Goal: Transaction & Acquisition: Purchase product/service

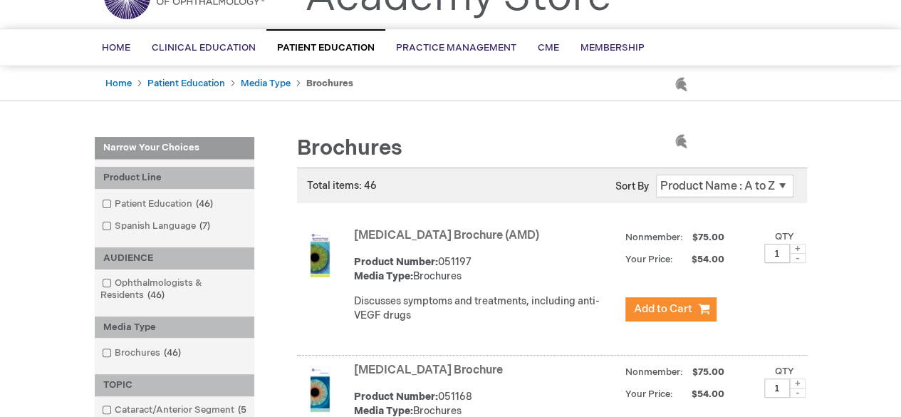
scroll to position [142, 0]
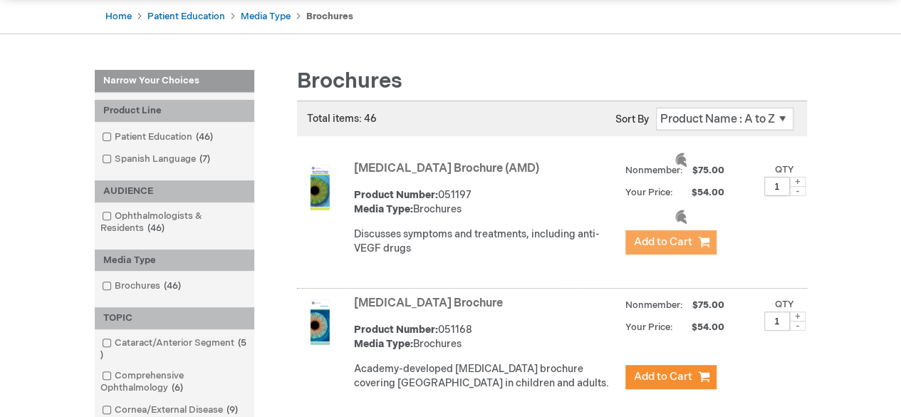
click at [689, 241] on span "Add to Cart" at bounding box center [663, 242] width 58 height 14
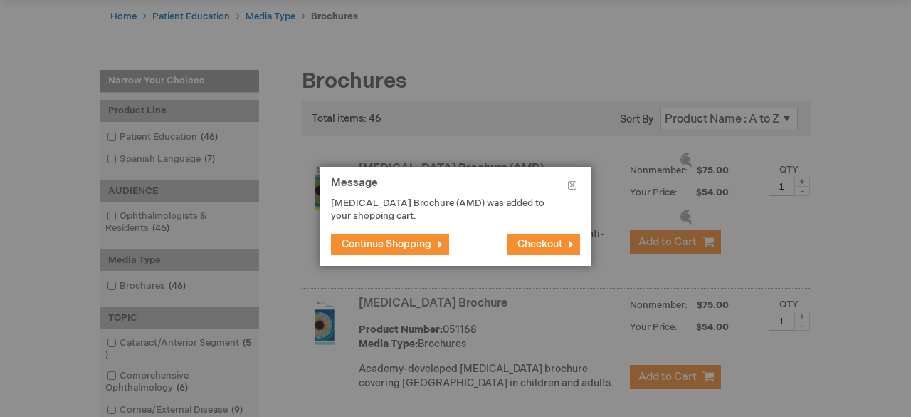
click at [431, 243] on span "Continue Shopping" at bounding box center [387, 244] width 90 height 12
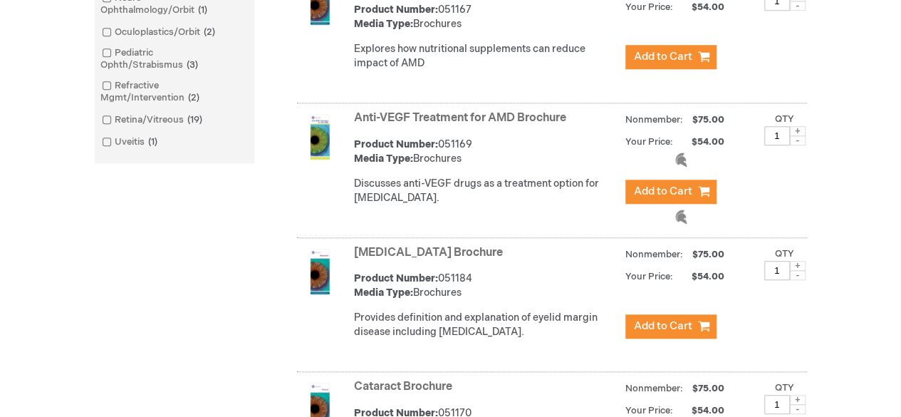
scroll to position [427, 0]
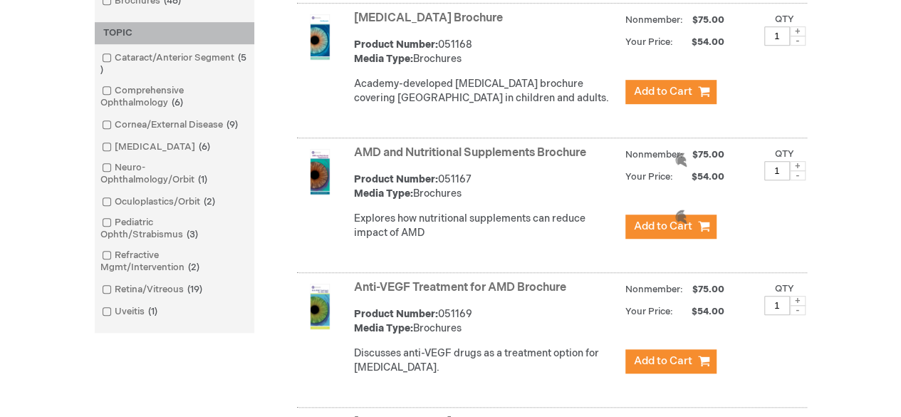
click at [112, 288] on link "Retina/Vitreous 19 items" at bounding box center [153, 290] width 110 height 14
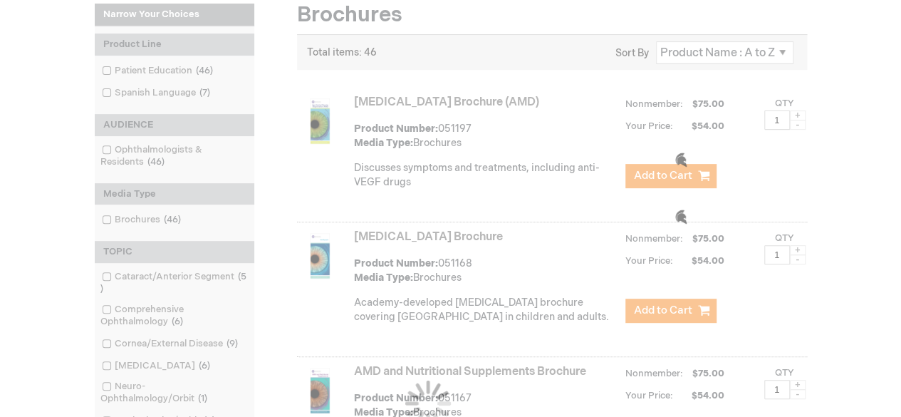
scroll to position [214, 0]
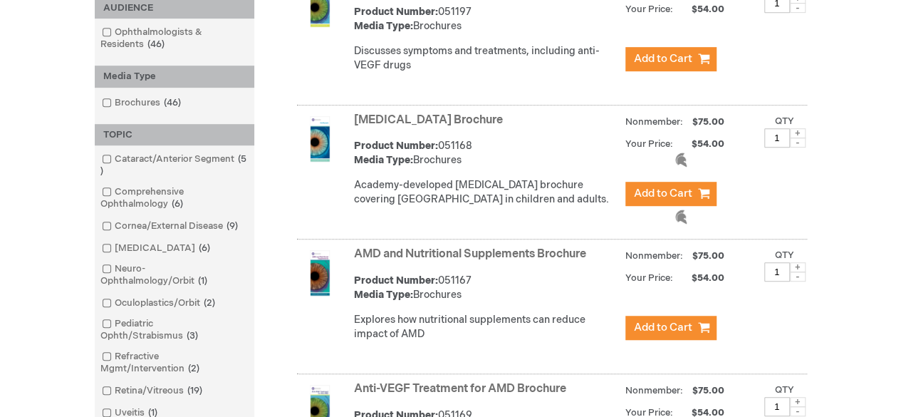
scroll to position [427, 0]
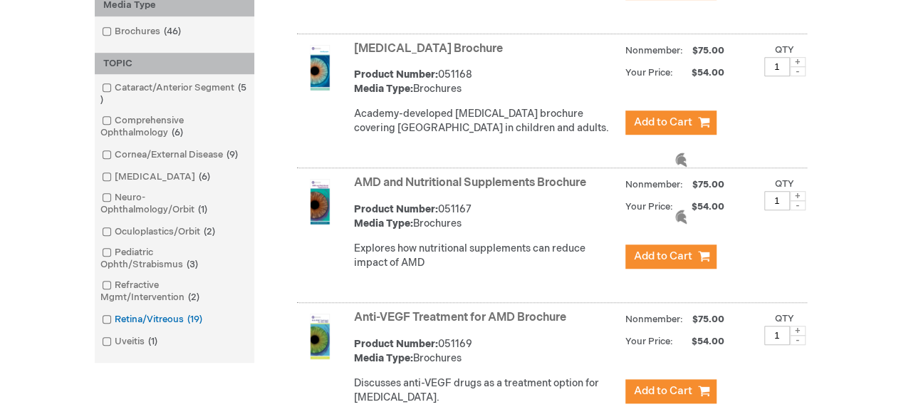
click at [115, 321] on span at bounding box center [115, 318] width 0 height 11
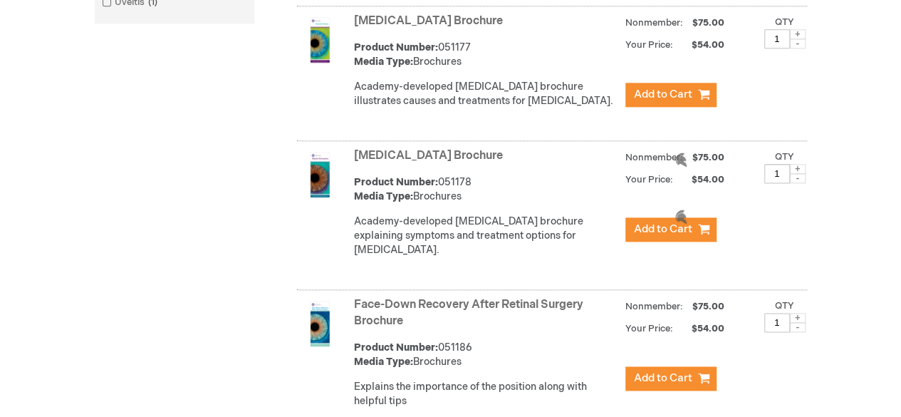
scroll to position [854, 0]
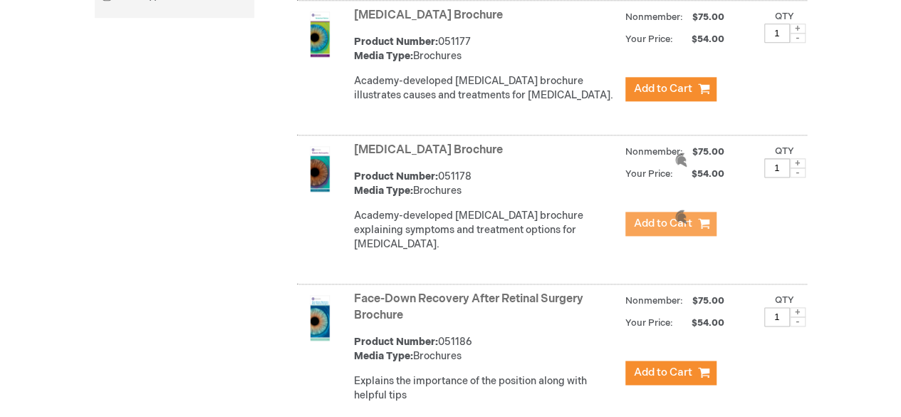
click at [648, 230] on span "Add to Cart" at bounding box center [663, 223] width 58 height 14
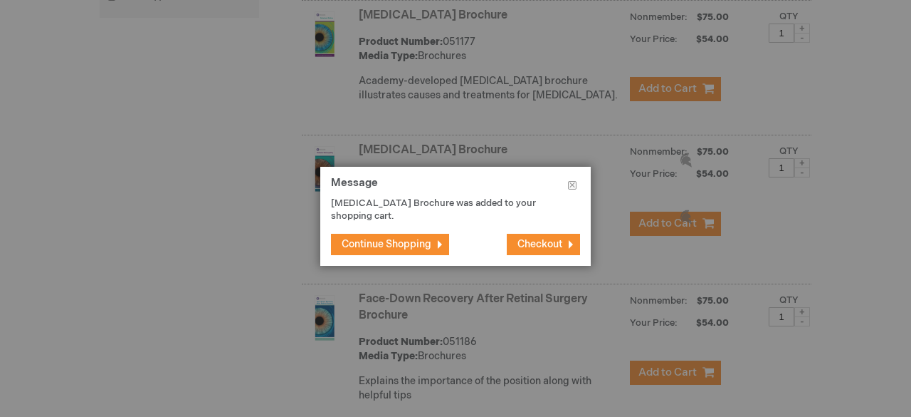
click at [414, 246] on span "Continue Shopping" at bounding box center [387, 244] width 90 height 12
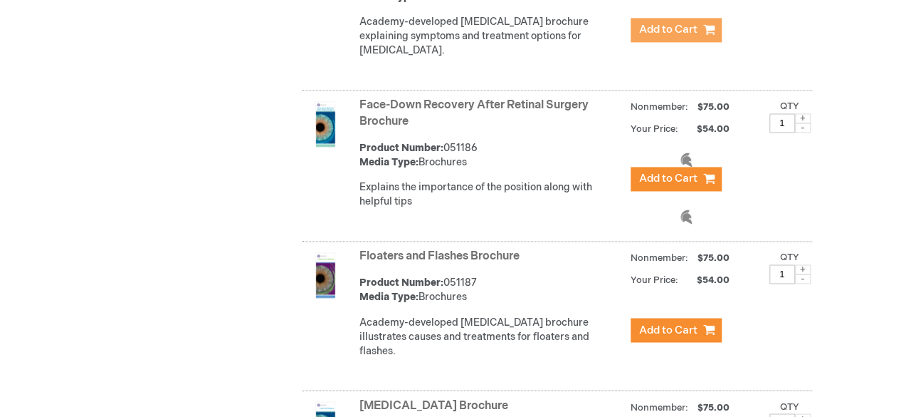
scroll to position [997, 0]
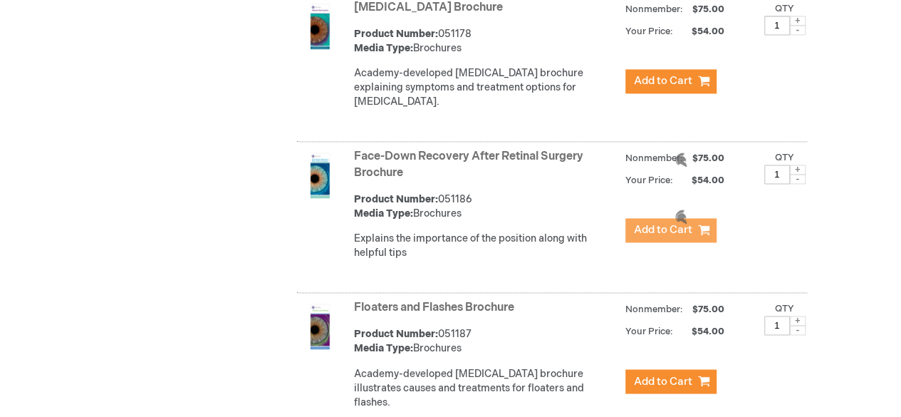
click at [694, 242] on button "Add to Cart" at bounding box center [670, 230] width 91 height 24
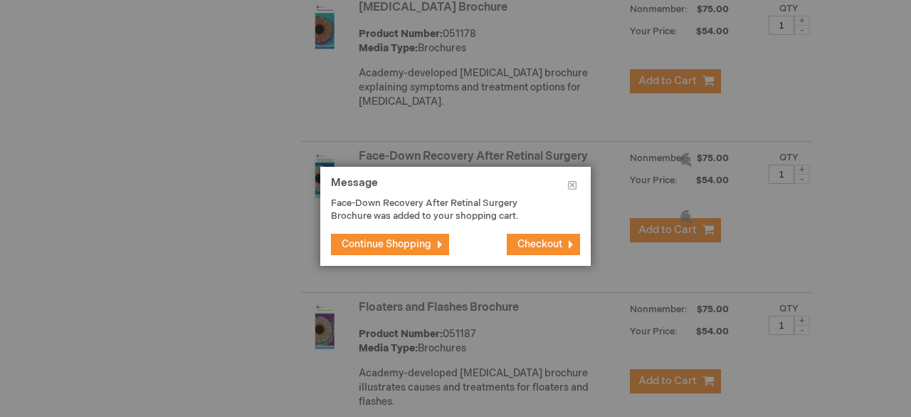
click at [548, 239] on span "Checkout" at bounding box center [540, 244] width 45 height 12
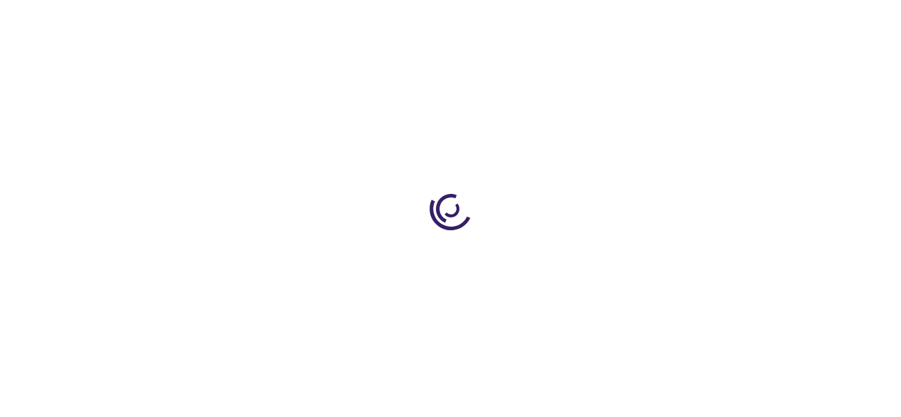
select select "US"
select select "56"
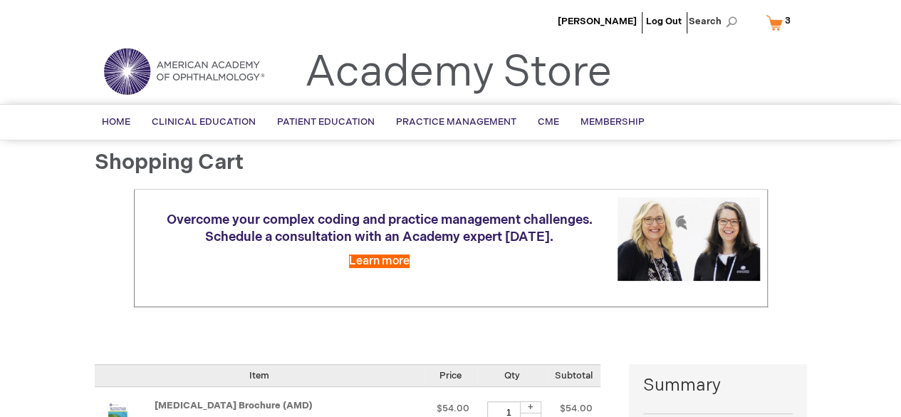
click at [0, 416] on div at bounding box center [0, 417] width 0 height 0
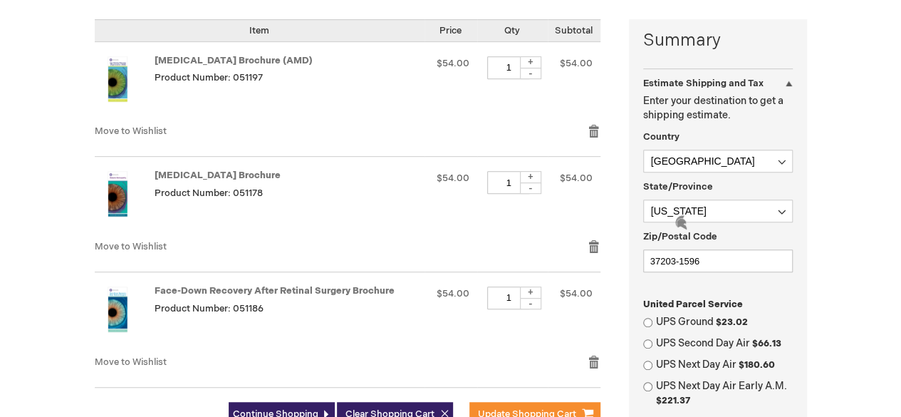
scroll to position [356, 0]
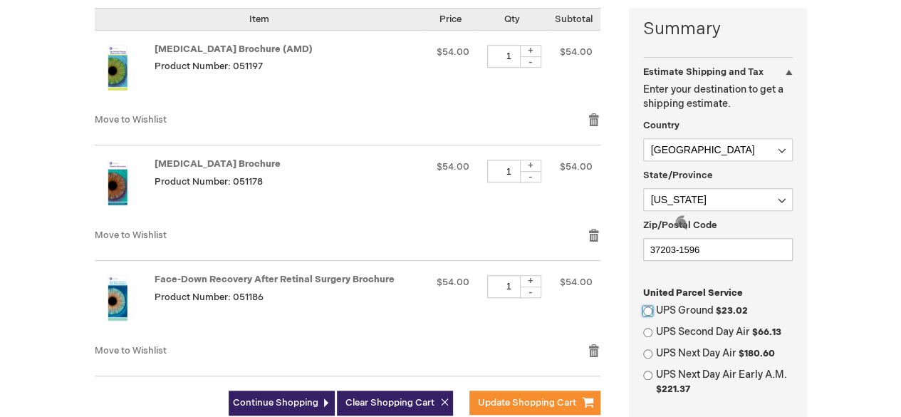
click at [645, 313] on input "UPS Ground $23.02" at bounding box center [647, 310] width 9 height 9
radio input "true"
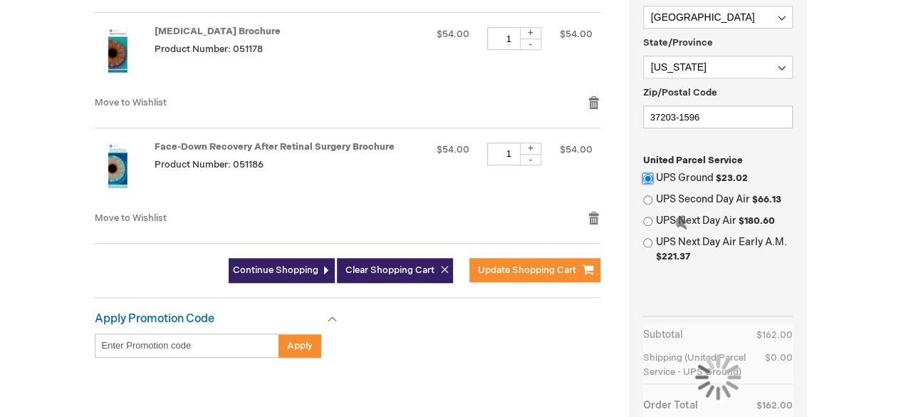
scroll to position [498, 0]
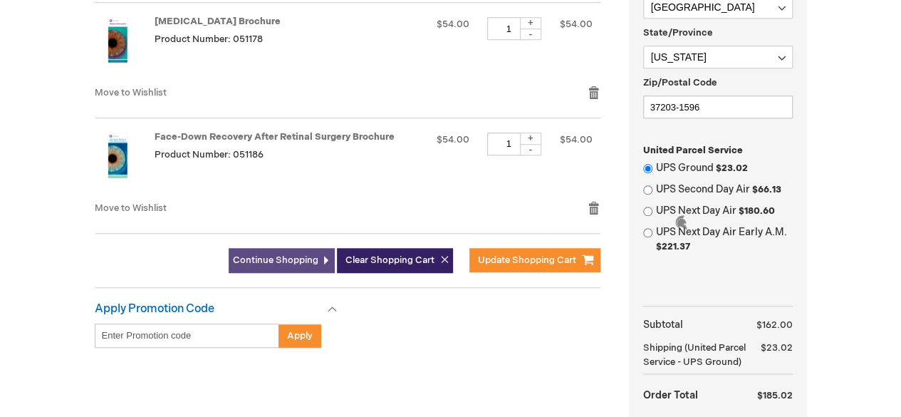
click at [300, 251] on link "Continue Shopping" at bounding box center [282, 260] width 106 height 25
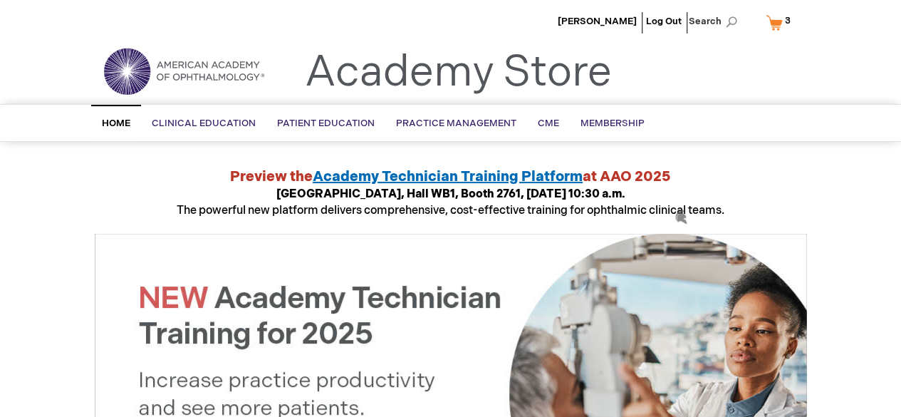
click at [776, 21] on link "My Cart 3 3 items" at bounding box center [781, 22] width 37 height 25
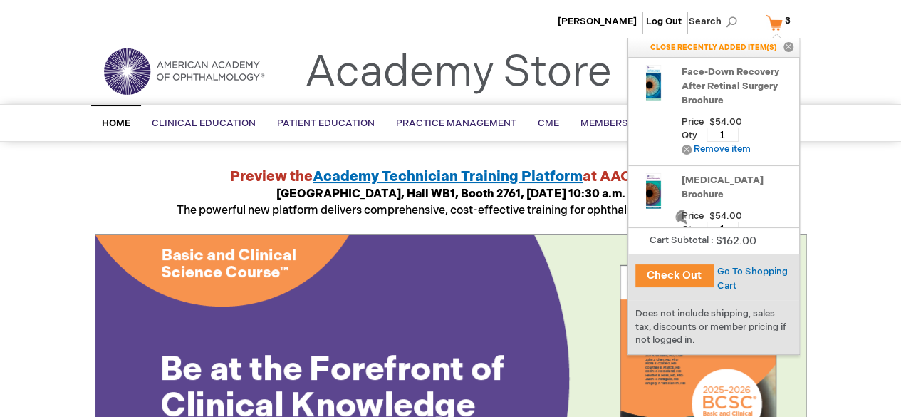
click at [689, 279] on button "Check Out" at bounding box center [674, 275] width 78 height 23
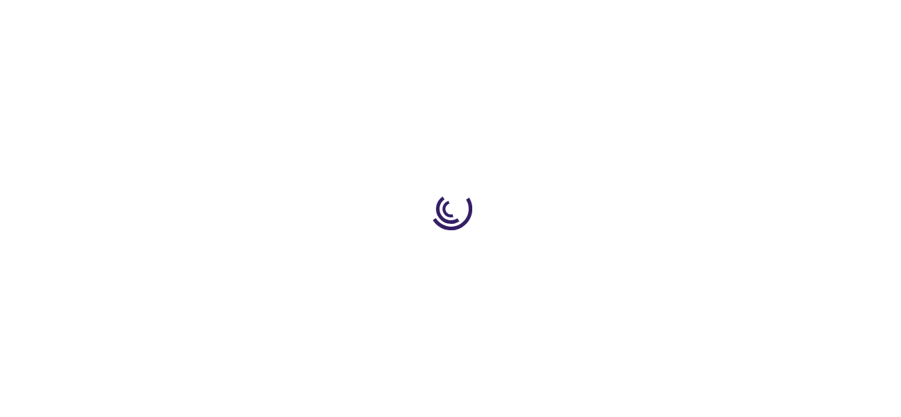
select select "US"
select select "56"
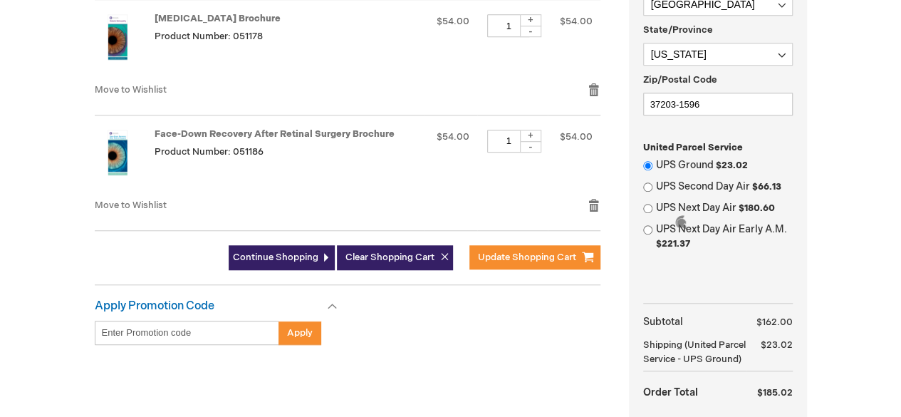
scroll to position [498, 0]
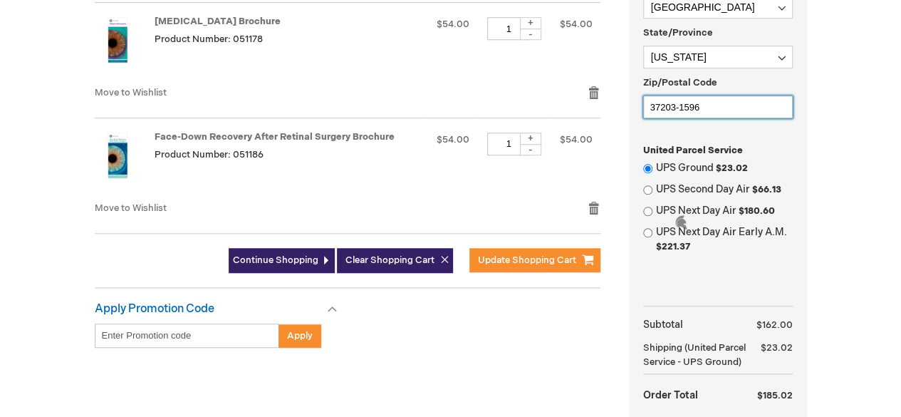
click at [739, 112] on input "37203-1596" at bounding box center [718, 106] width 150 height 23
type input "3"
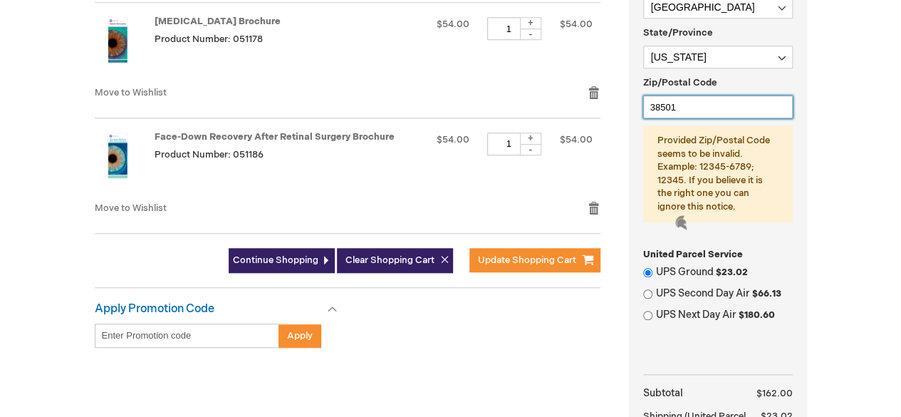
type input "38501"
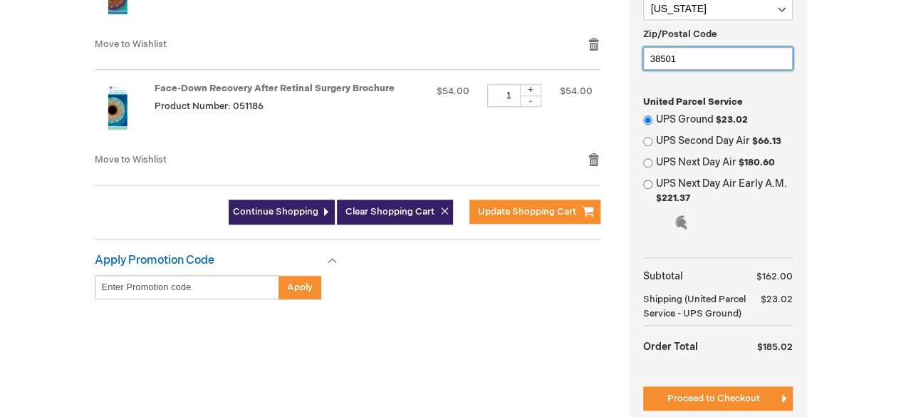
scroll to position [570, 0]
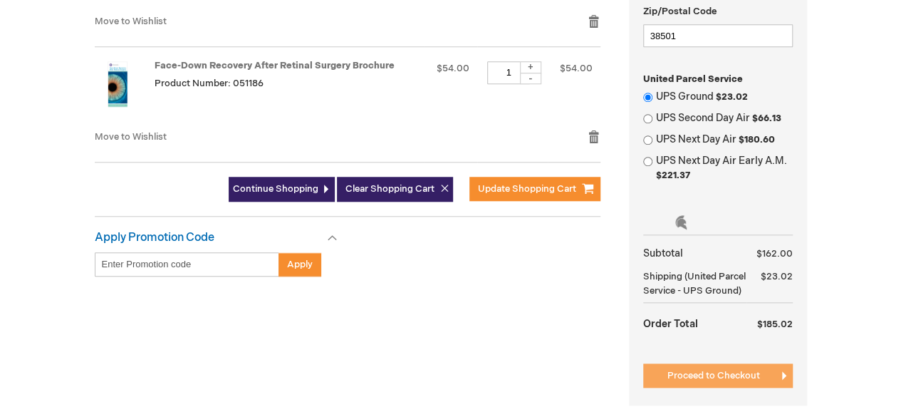
click at [730, 373] on span "Proceed to Checkout" at bounding box center [713, 375] width 93 height 11
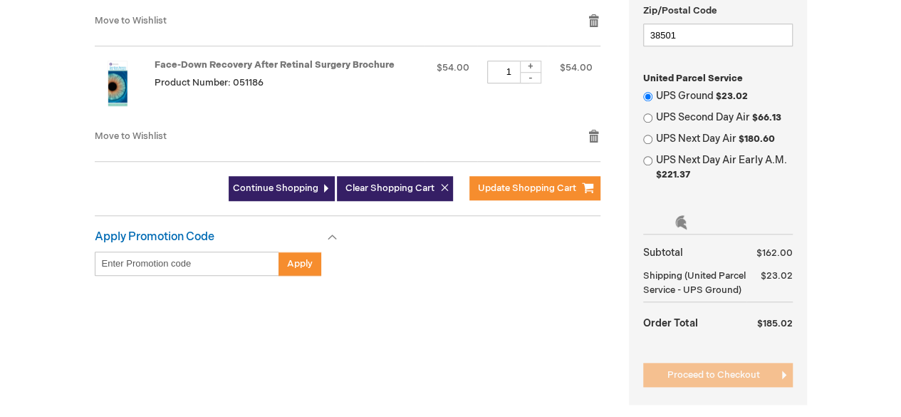
scroll to position [641, 0]
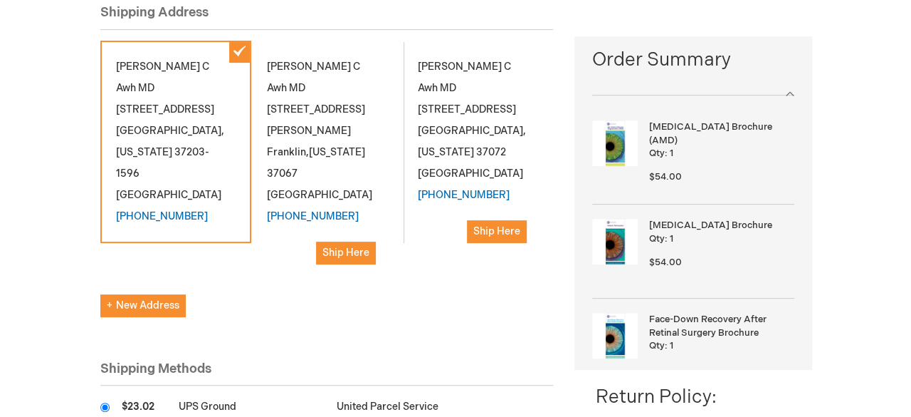
scroll to position [214, 0]
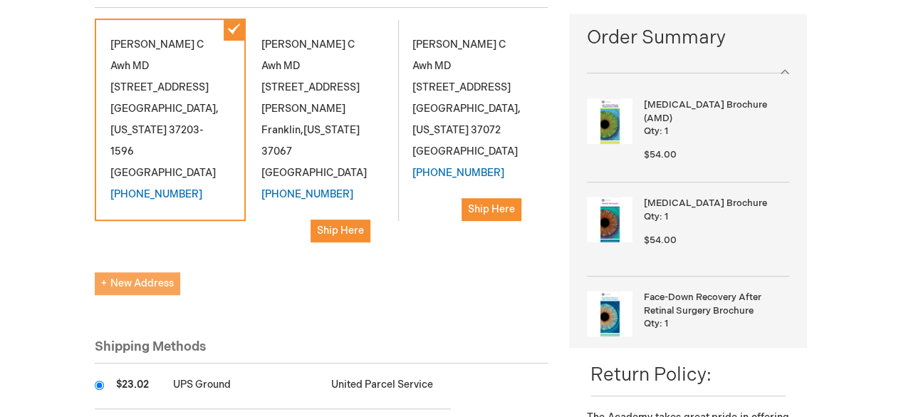
click at [163, 277] on span "New Address" at bounding box center [137, 283] width 73 height 12
select select "US"
select select "56"
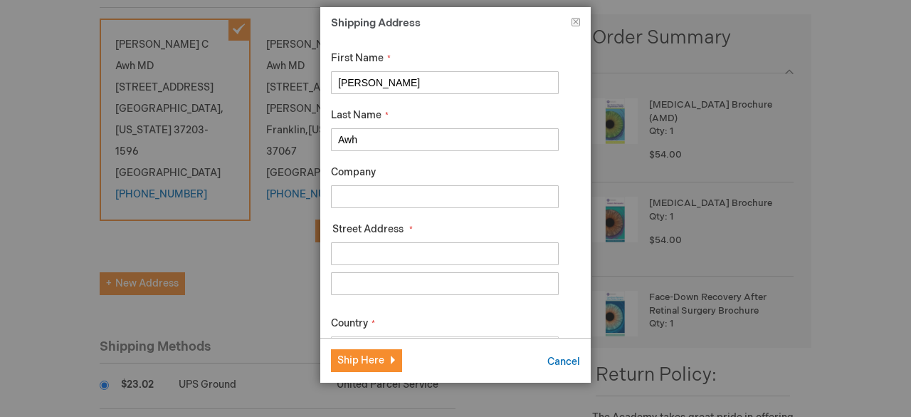
click at [392, 192] on input "Company" at bounding box center [445, 196] width 228 height 23
type input "Tennessee Retina"
click at [451, 253] on input "Street Address: Line 1" at bounding box center [445, 253] width 228 height 23
type input "1125 Permi"
drag, startPoint x: 409, startPoint y: 247, endPoint x: 330, endPoint y: 250, distance: 79.1
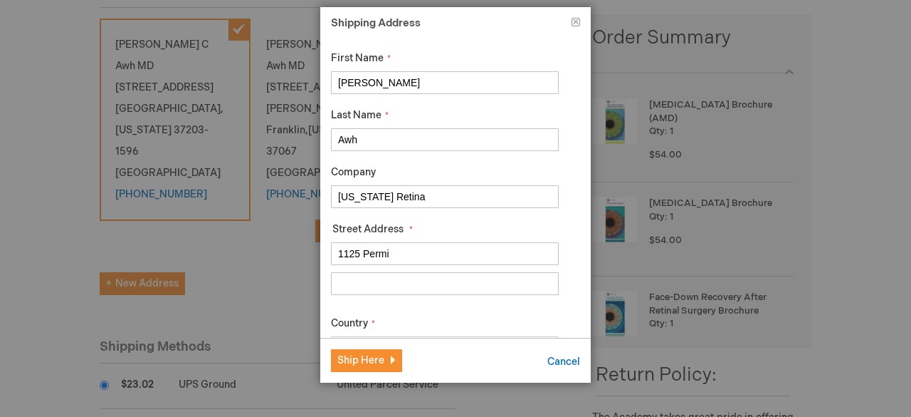
click at [330, 250] on div "First Name Carl Last Name Awh Company Tennessee Retina Street Address Street Ad…" at bounding box center [455, 187] width 271 height 300
drag, startPoint x: 350, startPoint y: 241, endPoint x: 349, endPoint y: 257, distance: 15.7
click at [349, 257] on input "Street Address: Line 1" at bounding box center [445, 253] width 228 height 23
paste input "1125 Perimeter Park Drive, #300"
type input "1125 Perimeter Park Drive"
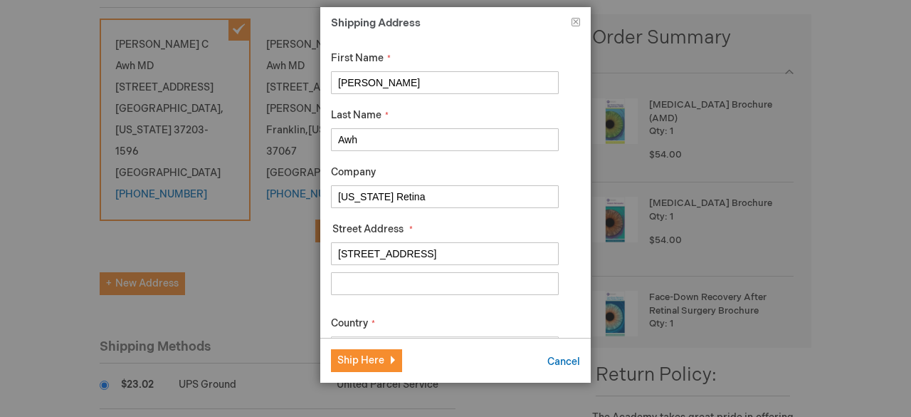
click at [468, 281] on input "Street Address: Line 2" at bounding box center [445, 283] width 228 height 23
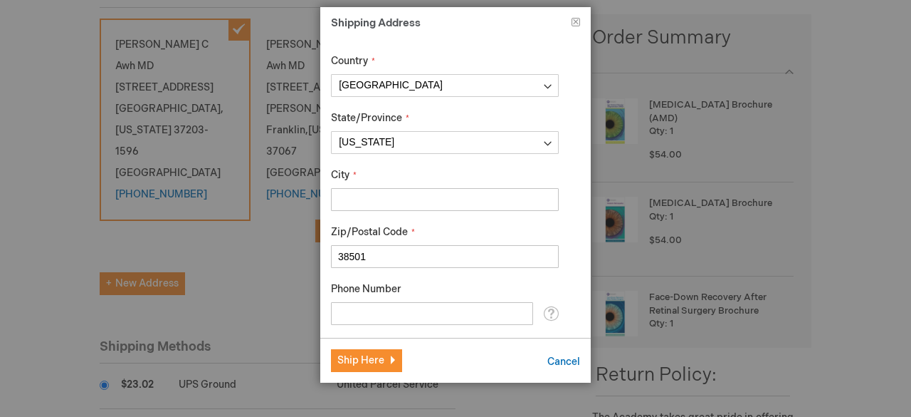
scroll to position [285, 0]
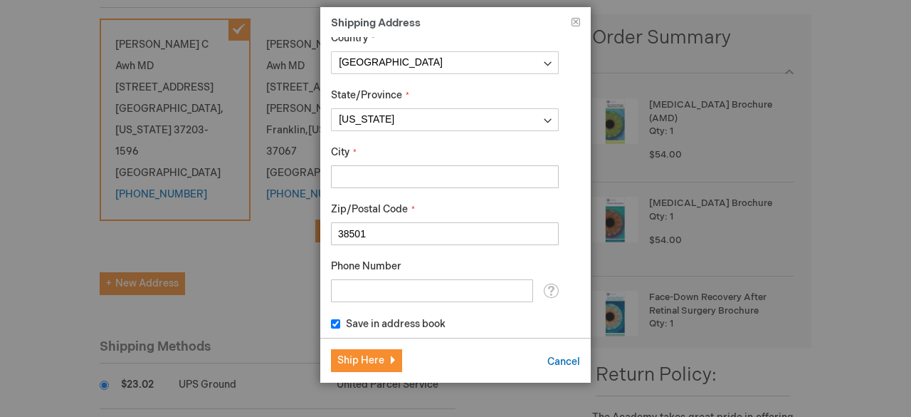
type input "Suite 300"
click at [439, 174] on input "City" at bounding box center [445, 176] width 228 height 23
type input "Cookeville"
click at [390, 292] on input "Phone Number" at bounding box center [432, 290] width 202 height 23
type input "6159836000"
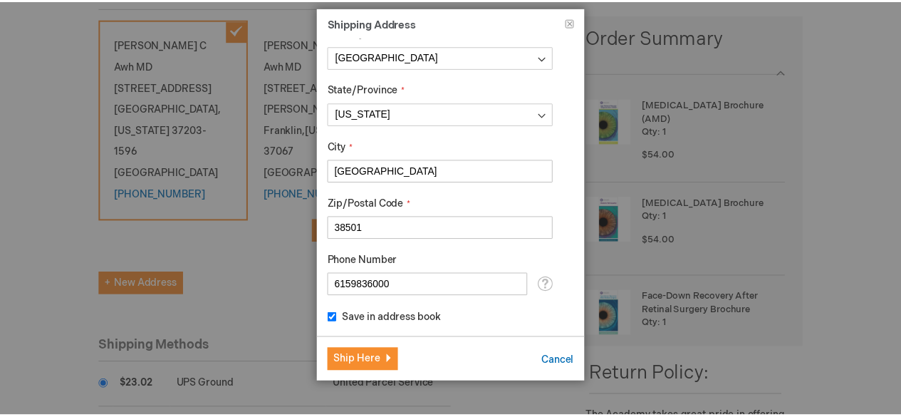
scroll to position [292, 0]
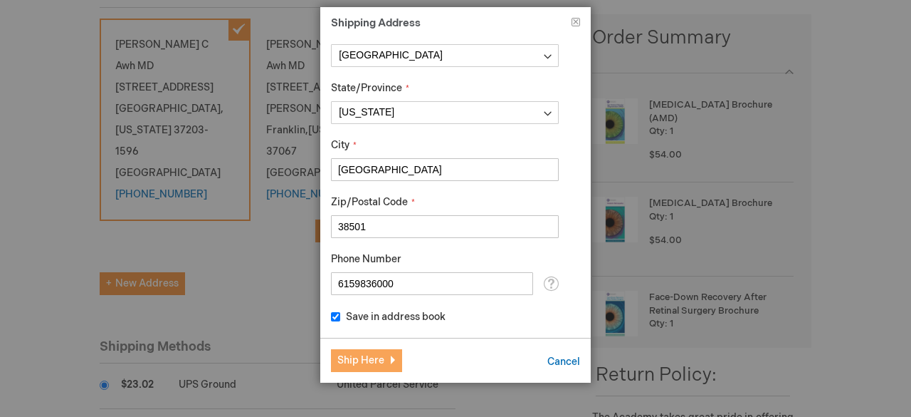
click at [366, 360] on span "Ship Here" at bounding box center [360, 360] width 47 height 12
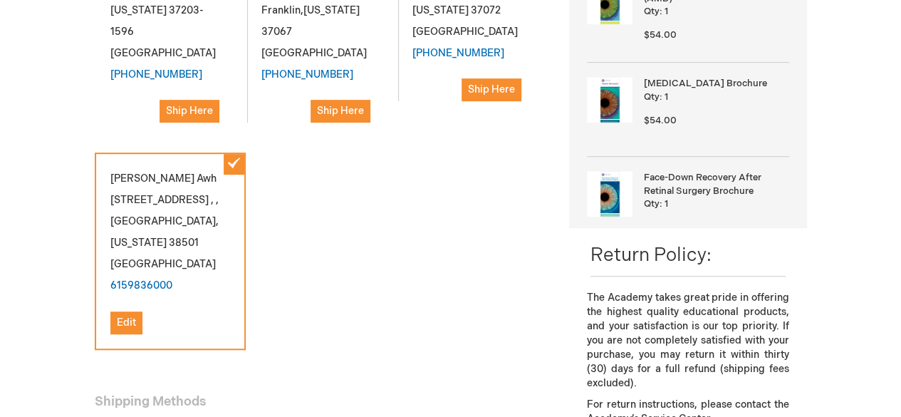
scroll to position [356, 0]
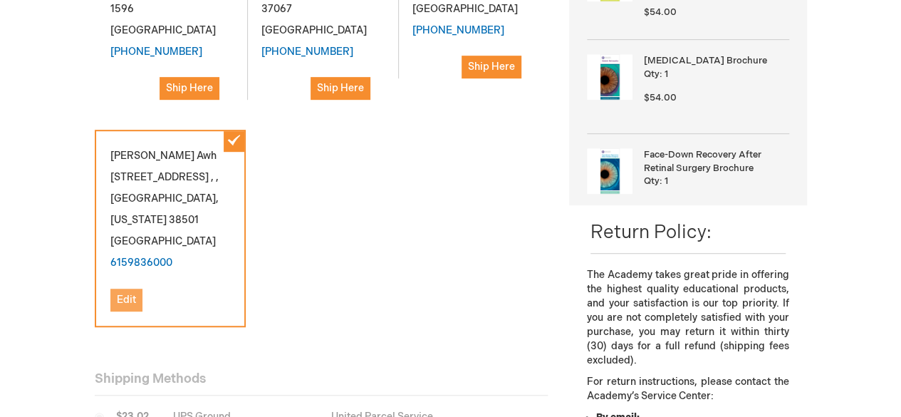
click at [125, 297] on span "Edit" at bounding box center [126, 299] width 19 height 12
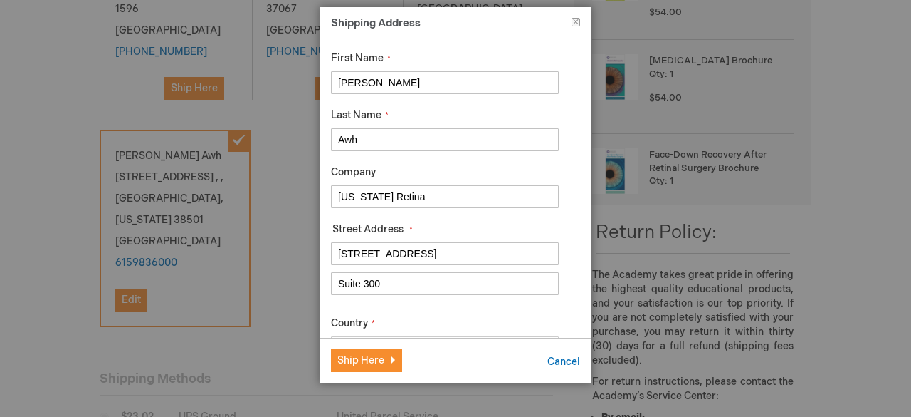
click at [477, 256] on input "1125 Perimeter Park Drive" at bounding box center [445, 253] width 228 height 23
click at [399, 288] on input "Suite 300" at bounding box center [445, 283] width 228 height 23
click at [373, 355] on span "Ship Here" at bounding box center [360, 360] width 47 height 12
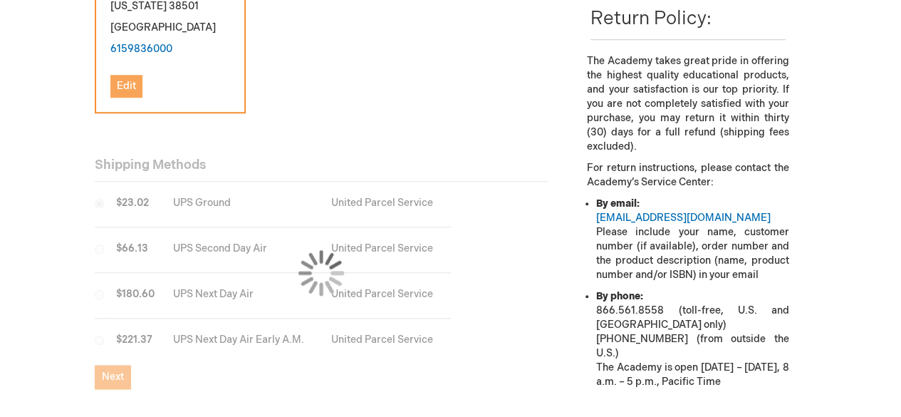
scroll to position [641, 0]
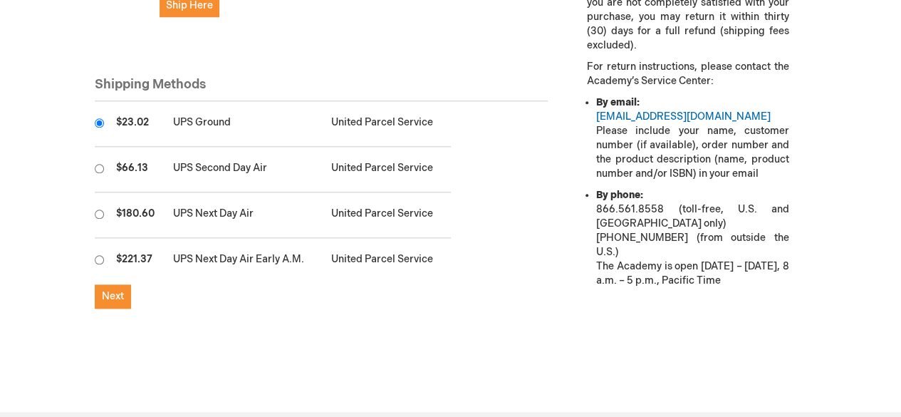
scroll to position [811, 0]
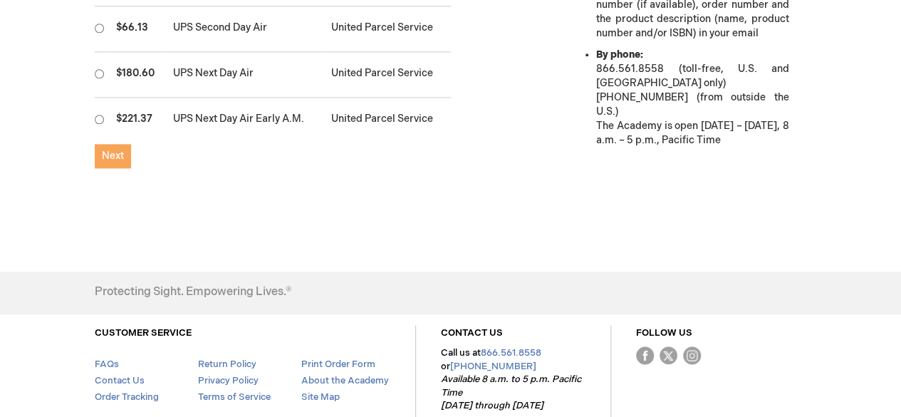
click at [117, 150] on span "Next" at bounding box center [113, 156] width 22 height 12
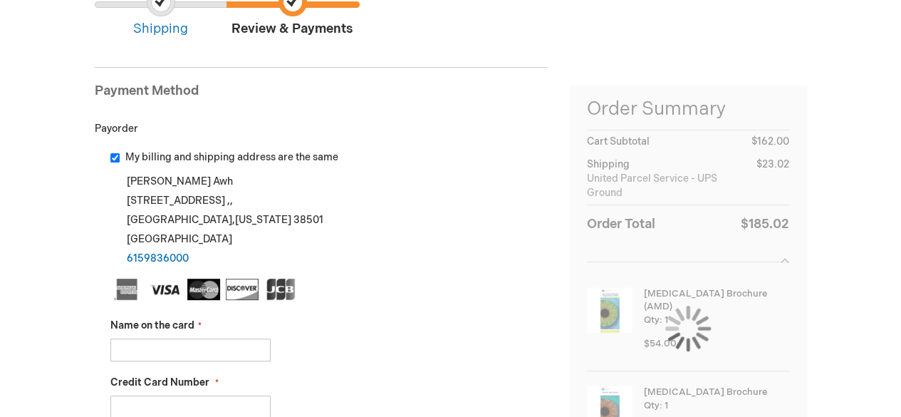
scroll to position [285, 0]
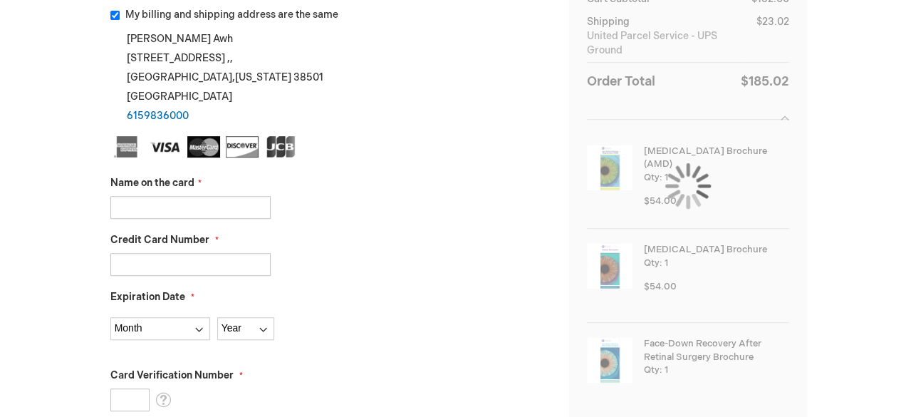
click at [177, 201] on input "Name on the card" at bounding box center [190, 207] width 160 height 23
type input "Tennessee PCVC"
type input "5528021925214213"
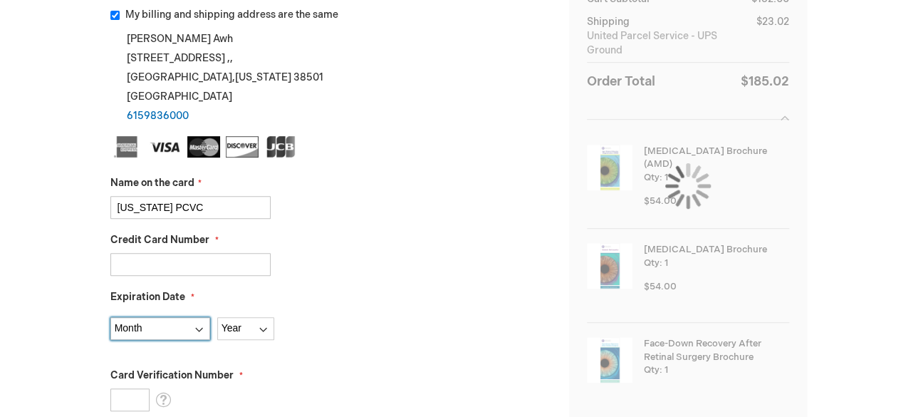
select select "6"
select select "2026"
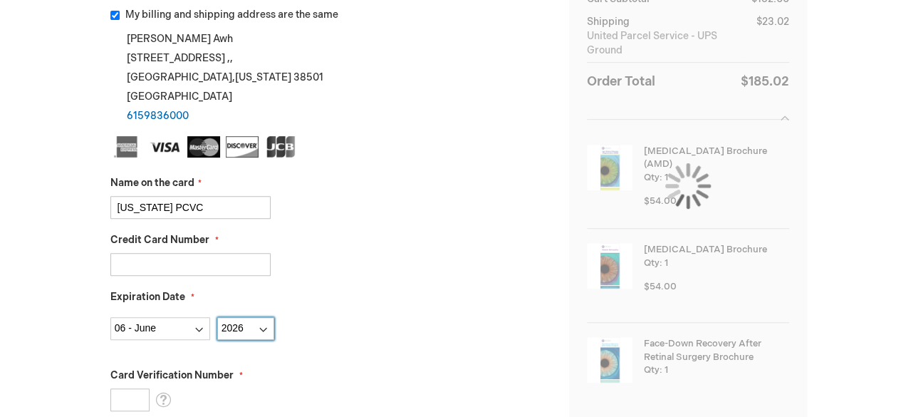
type input "672"
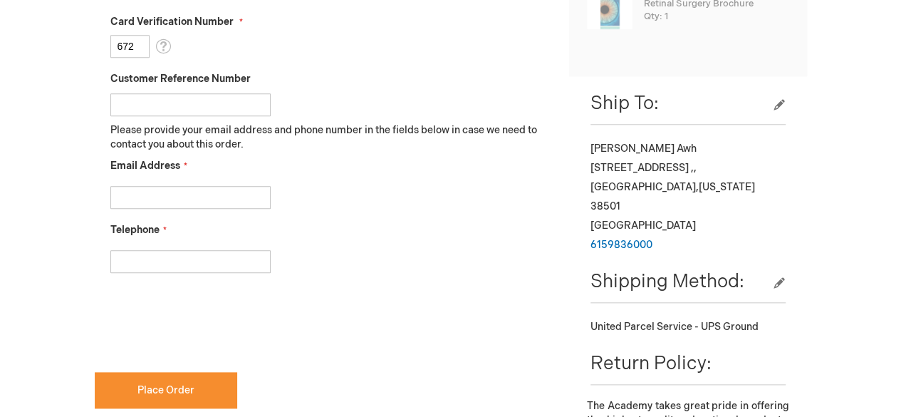
scroll to position [641, 0]
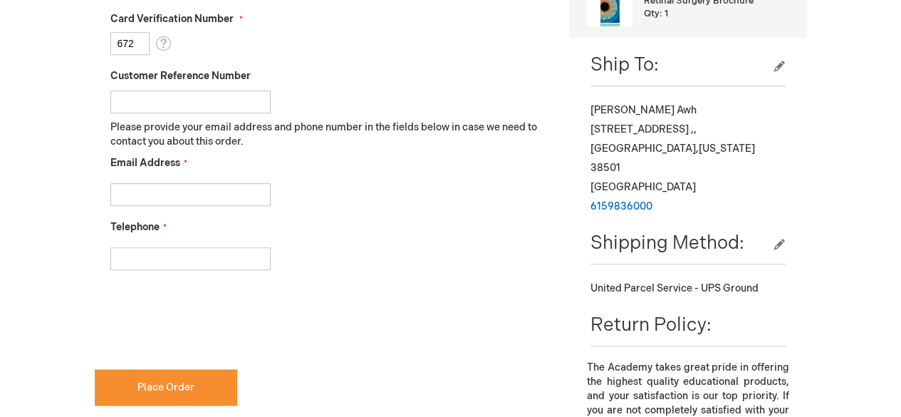
click at [234, 196] on input "Email Address" at bounding box center [190, 194] width 160 height 23
type input "astovall@tnretina.com"
type input "6153206565"
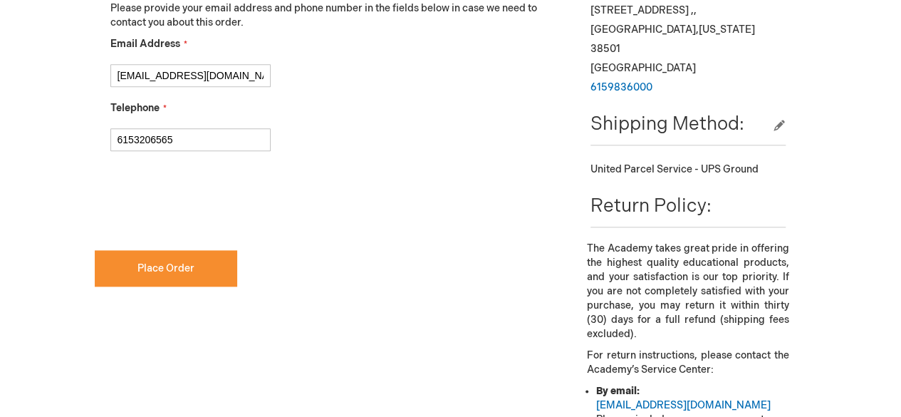
scroll to position [783, 0]
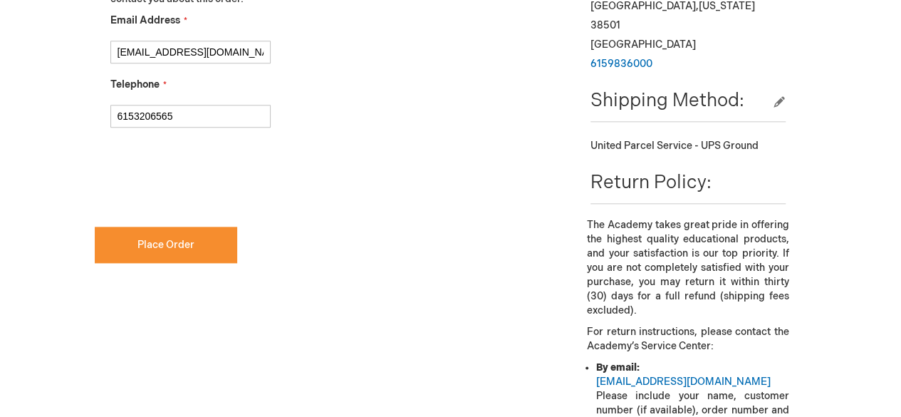
checkbox input "true"
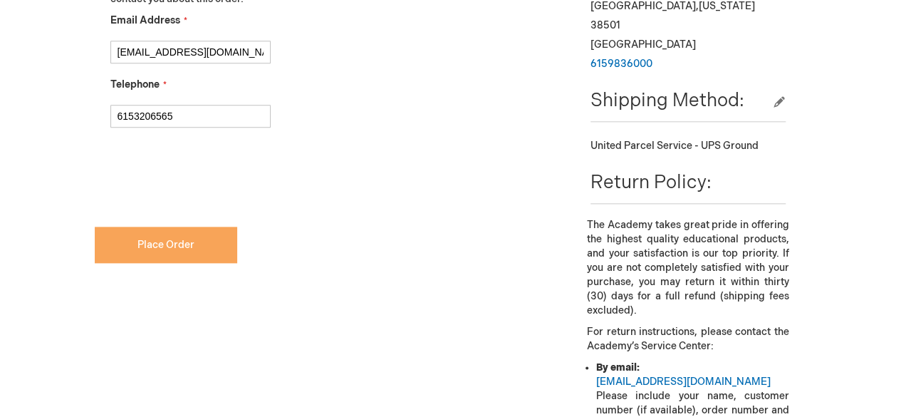
click at [175, 236] on button "Place Order" at bounding box center [166, 244] width 142 height 36
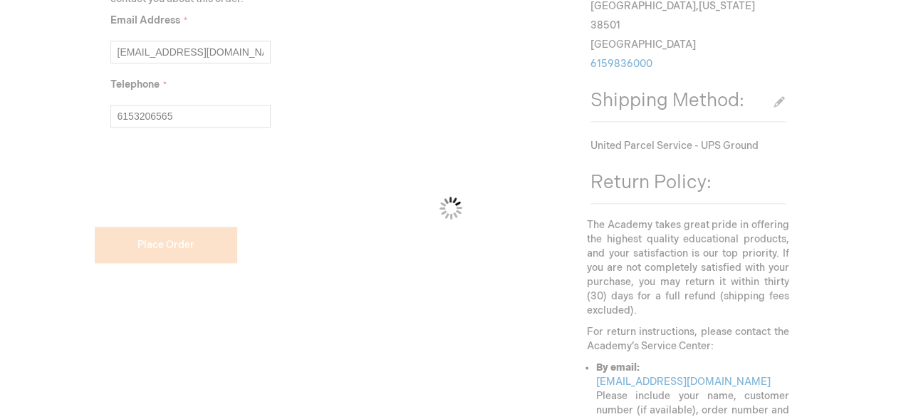
drag, startPoint x: 175, startPoint y: 236, endPoint x: 112, endPoint y: 370, distance: 147.8
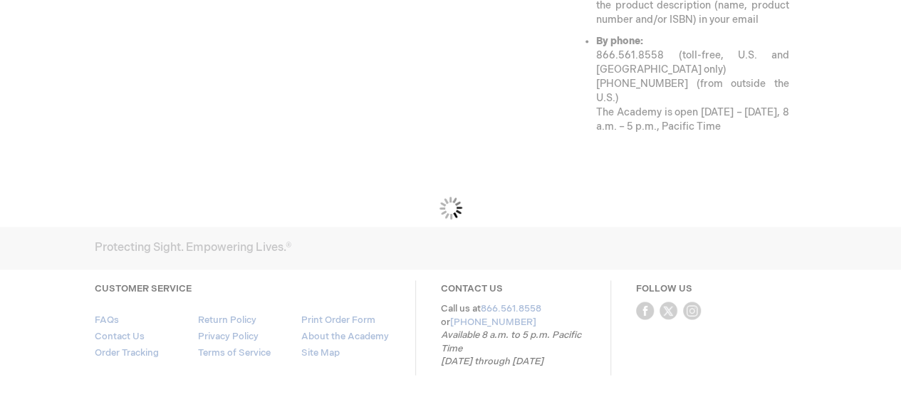
drag, startPoint x: 112, startPoint y: 370, endPoint x: 544, endPoint y: 138, distance: 489.6
click at [544, 138] on div "Please wait..." at bounding box center [450, 208] width 901 height 417
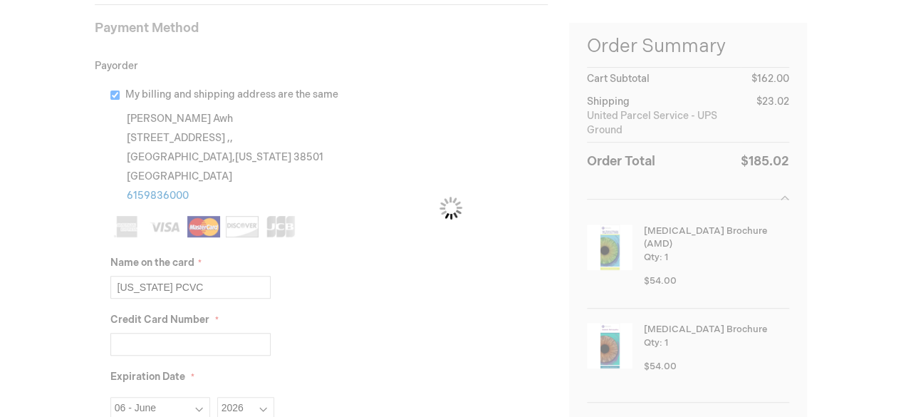
scroll to position [0, 0]
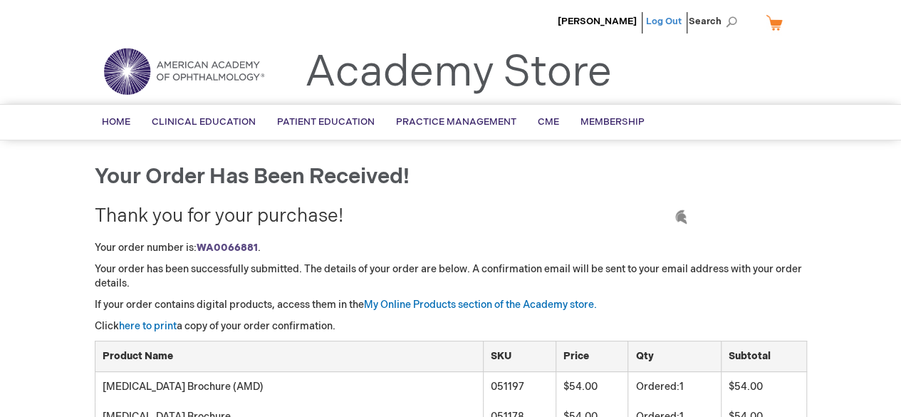
click at [674, 25] on link "Log Out" at bounding box center [664, 21] width 36 height 11
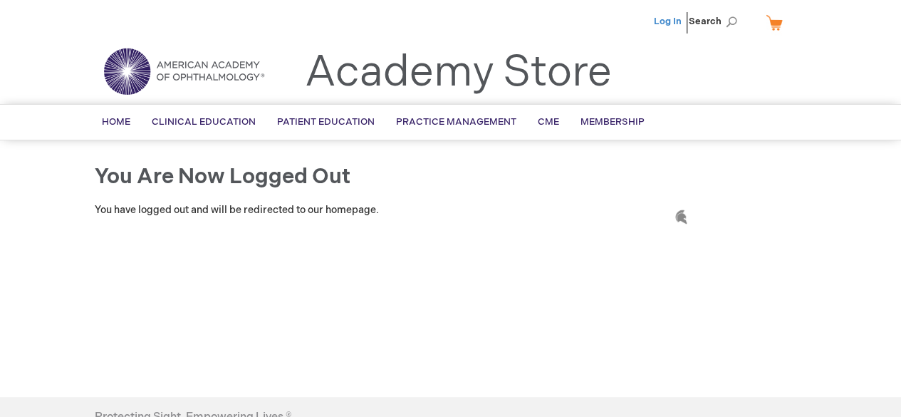
click at [668, 16] on link "Log In" at bounding box center [668, 21] width 28 height 11
